Goal: Task Accomplishment & Management: Complete application form

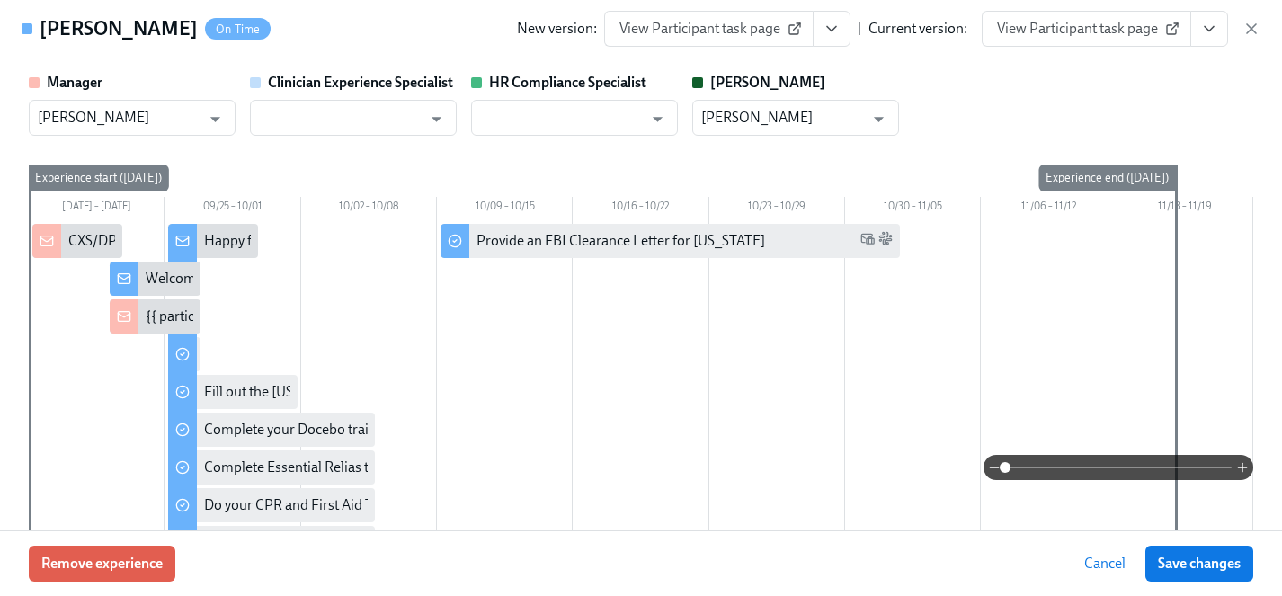
scroll to position [0, 3874]
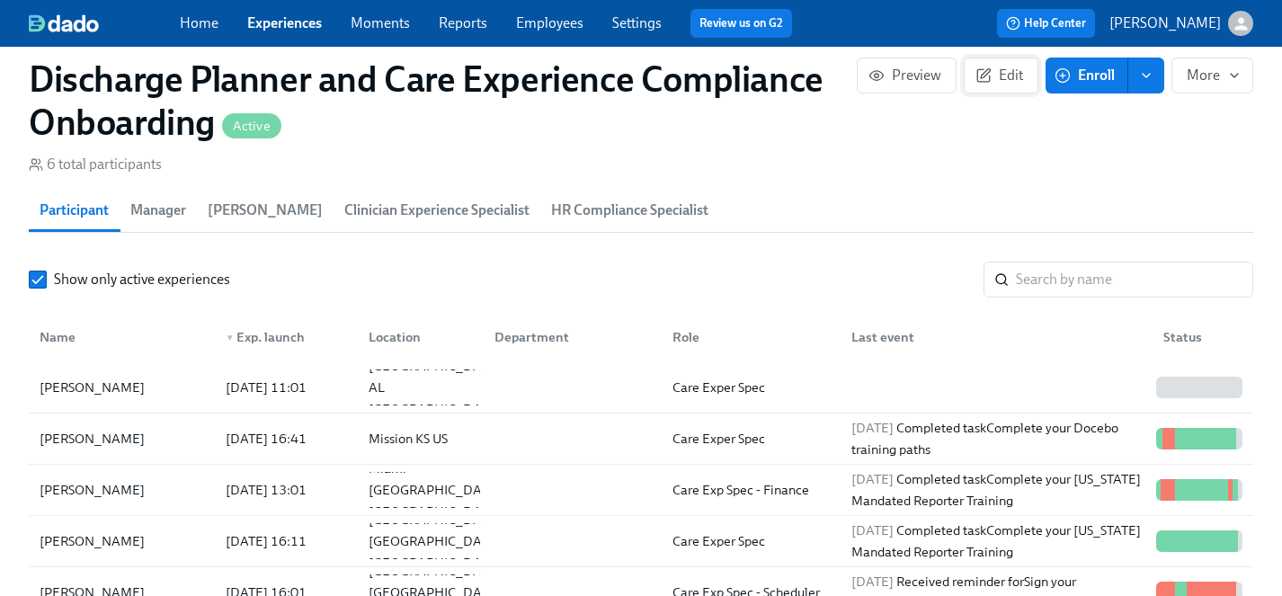
click at [1010, 76] on span "Edit" at bounding box center [1001, 76] width 44 height 18
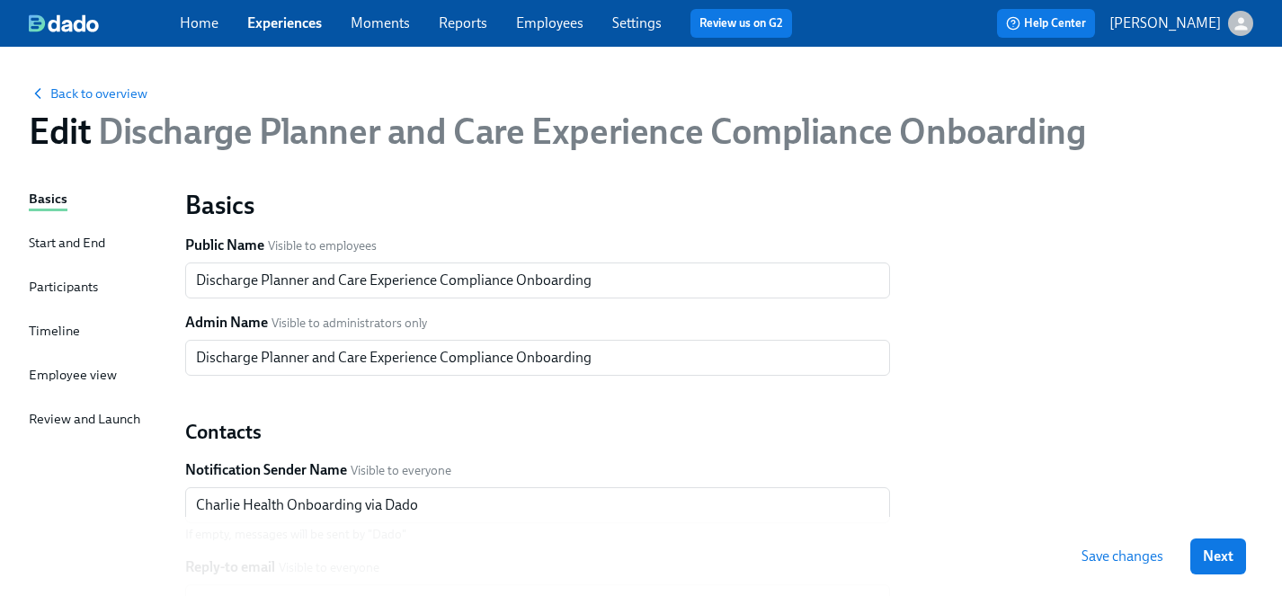
click at [52, 376] on div "Employee view" at bounding box center [73, 375] width 88 height 20
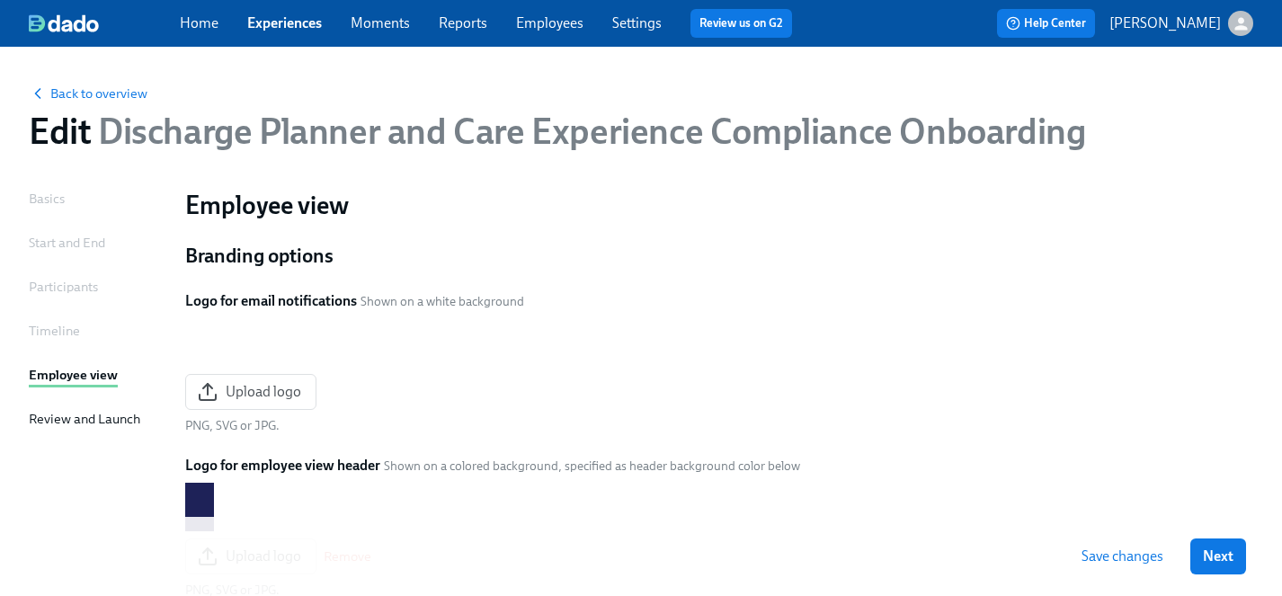
click at [93, 419] on div "Review and Launch" at bounding box center [84, 419] width 111 height 20
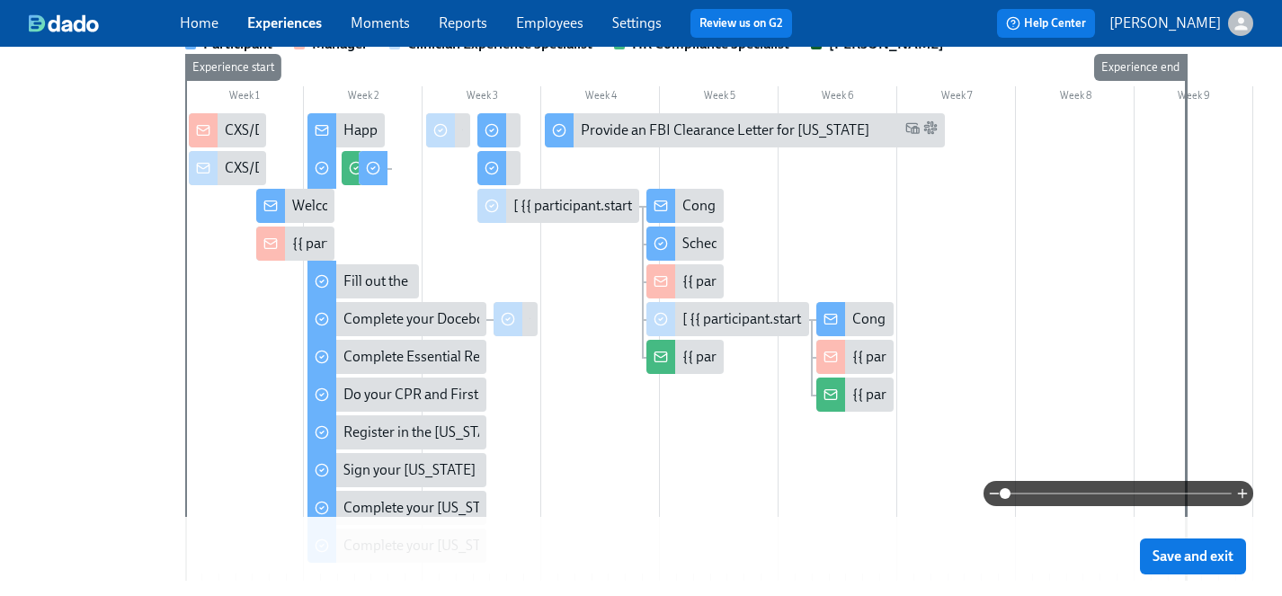
scroll to position [867, 0]
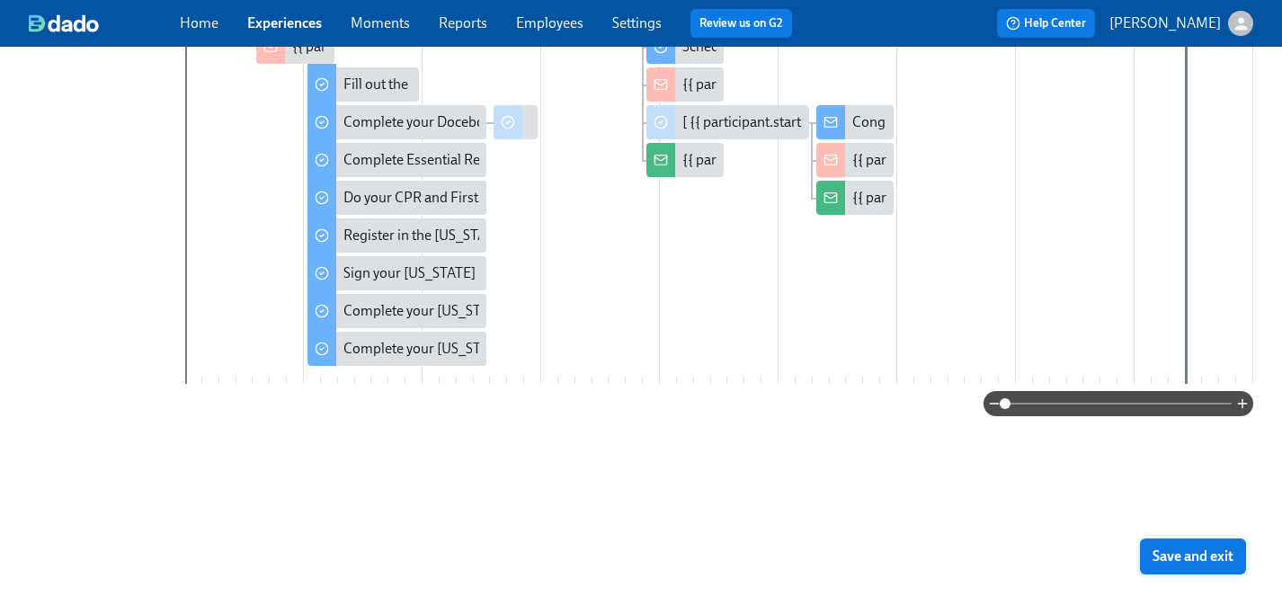
click at [1201, 552] on span "Save and exit" at bounding box center [1192, 556] width 81 height 18
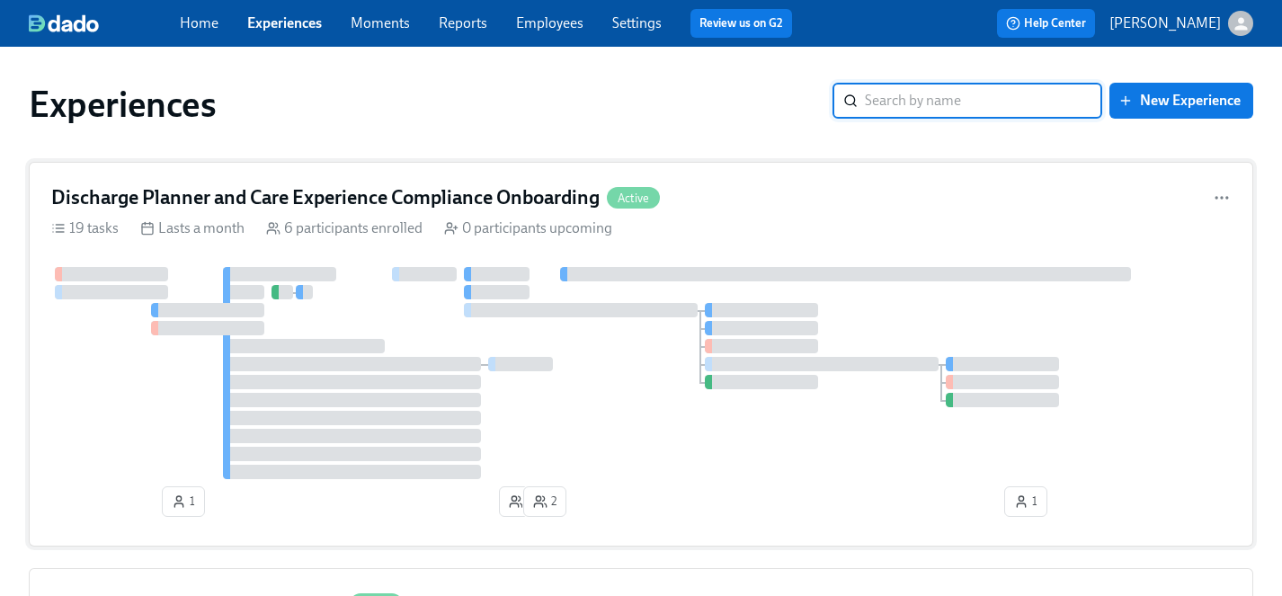
click at [609, 402] on div at bounding box center [640, 373] width 1179 height 212
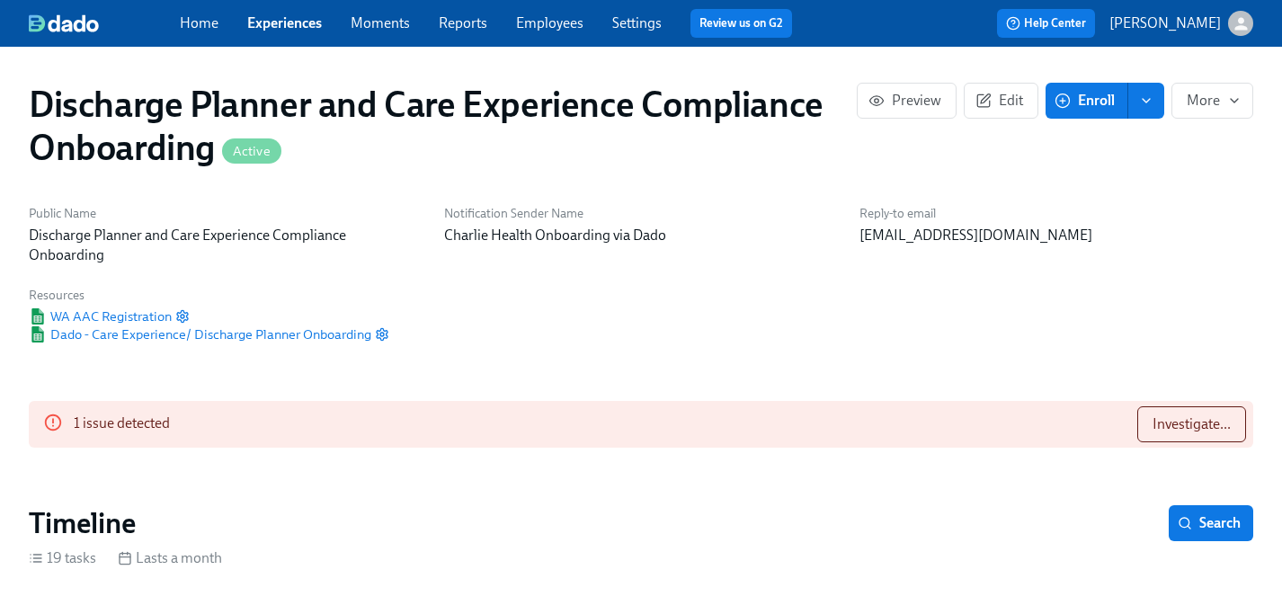
scroll to position [0, 3874]
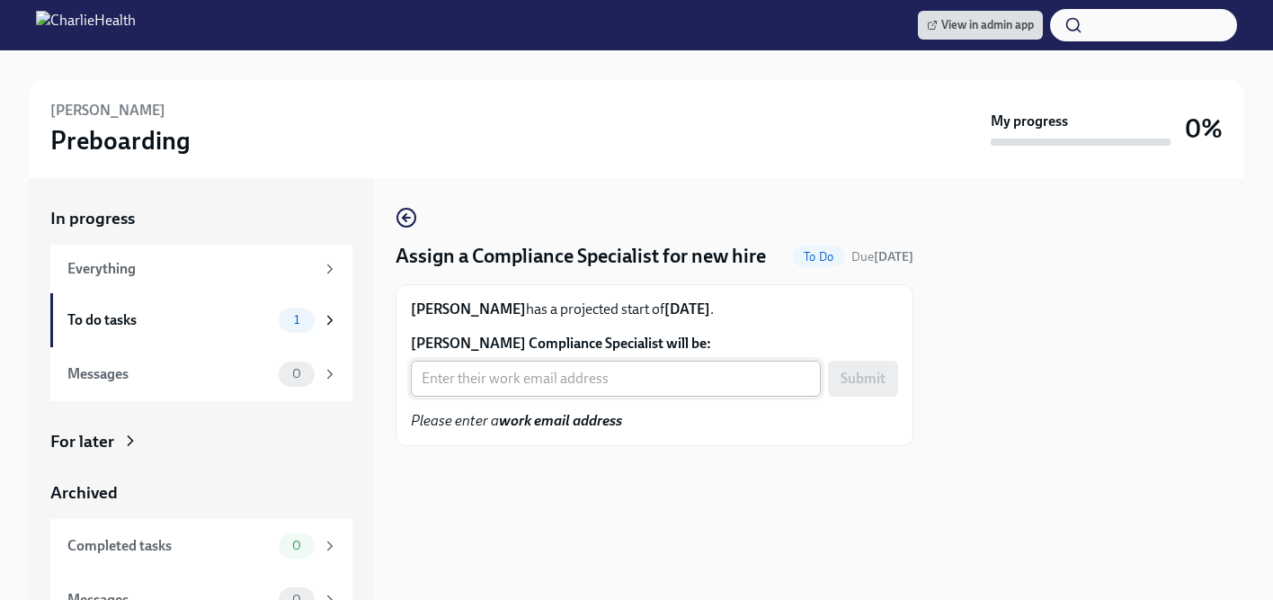
click at [556, 390] on input "[PERSON_NAME] Compliance Specialist will be:" at bounding box center [616, 378] width 410 height 36
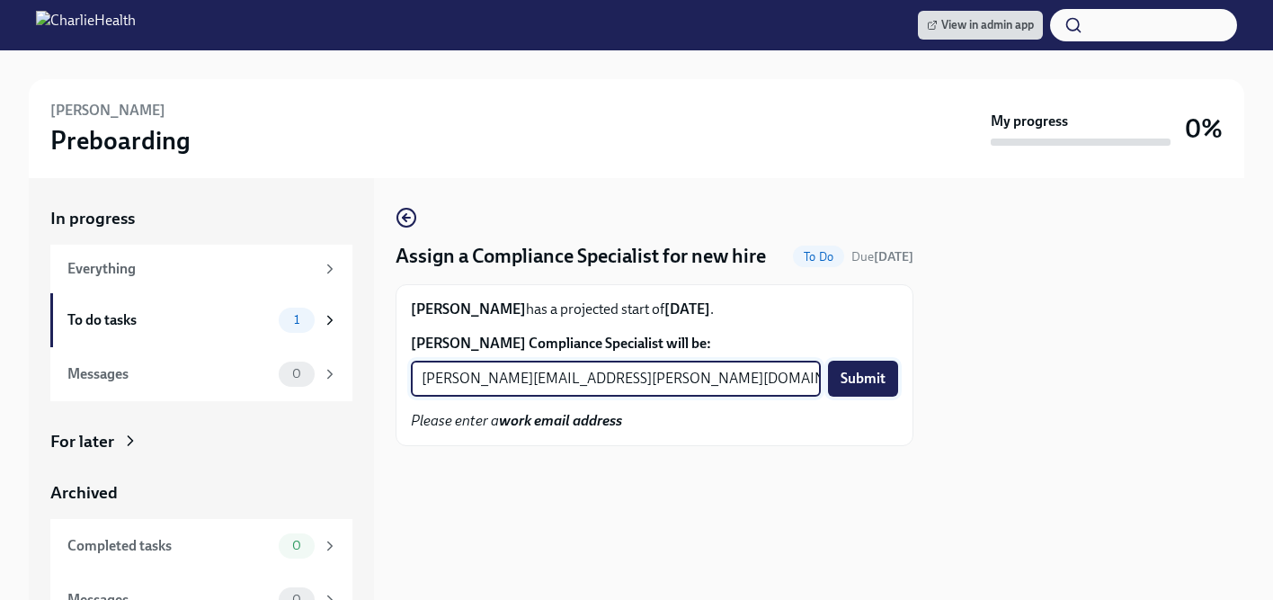
type input "[PERSON_NAME][EMAIL_ADDRESS][PERSON_NAME][DOMAIN_NAME]"
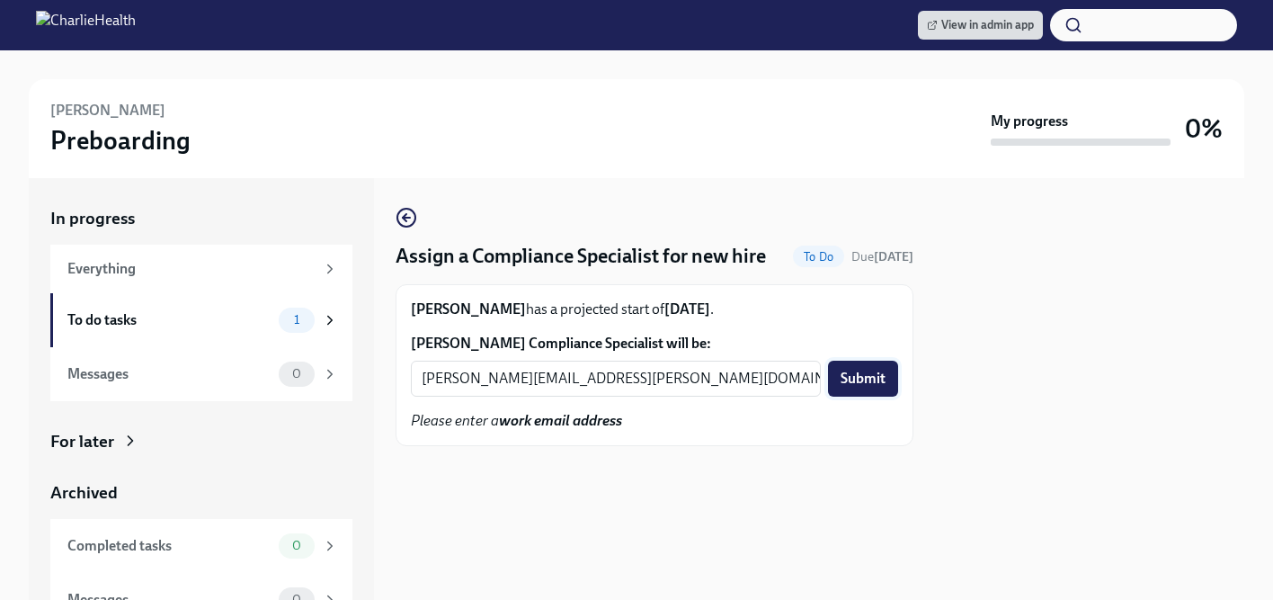
click at [858, 381] on span "Submit" at bounding box center [862, 378] width 45 height 18
